Goal: Find specific page/section: Find specific page/section

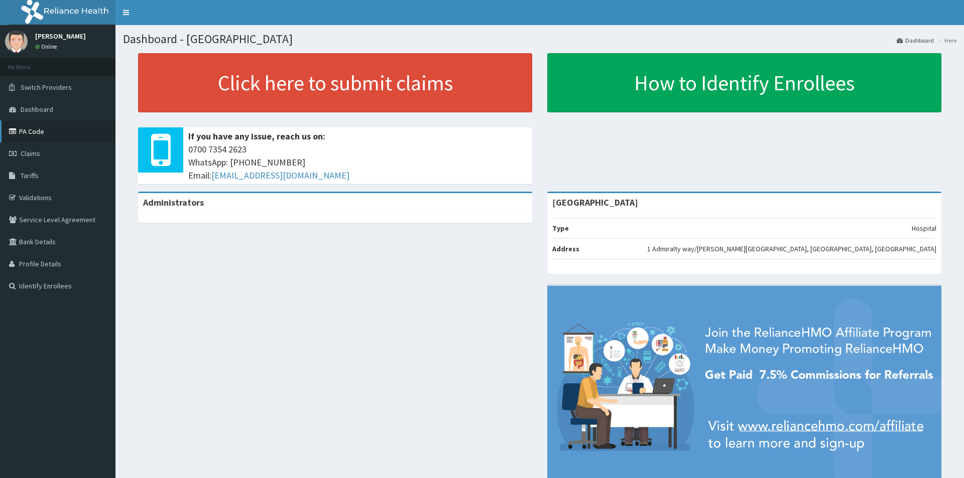
click at [54, 130] on link "PA Code" at bounding box center [57, 131] width 115 height 22
click at [27, 93] on link "Switch Providers" at bounding box center [57, 87] width 115 height 22
click at [54, 288] on link "Identify Enrollees" at bounding box center [57, 286] width 115 height 22
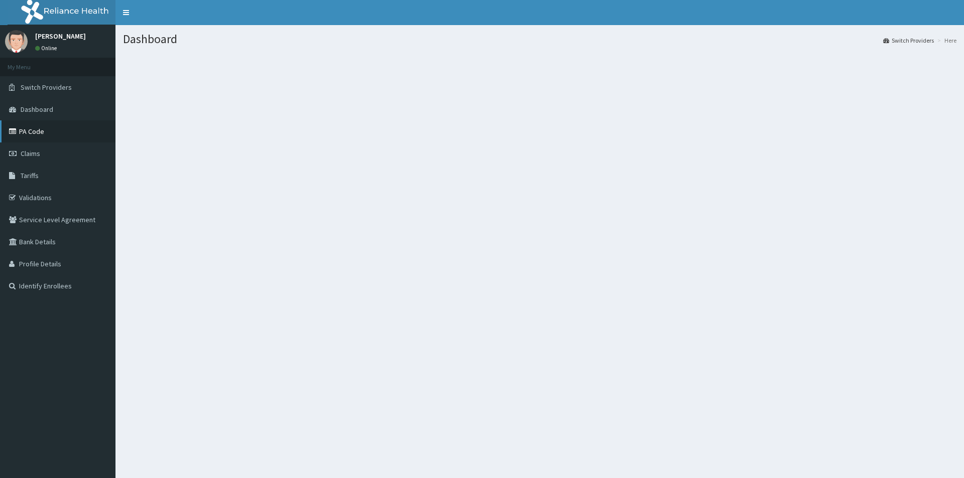
click at [63, 130] on link "PA Code" at bounding box center [57, 131] width 115 height 22
